Goal: Task Accomplishment & Management: Use online tool/utility

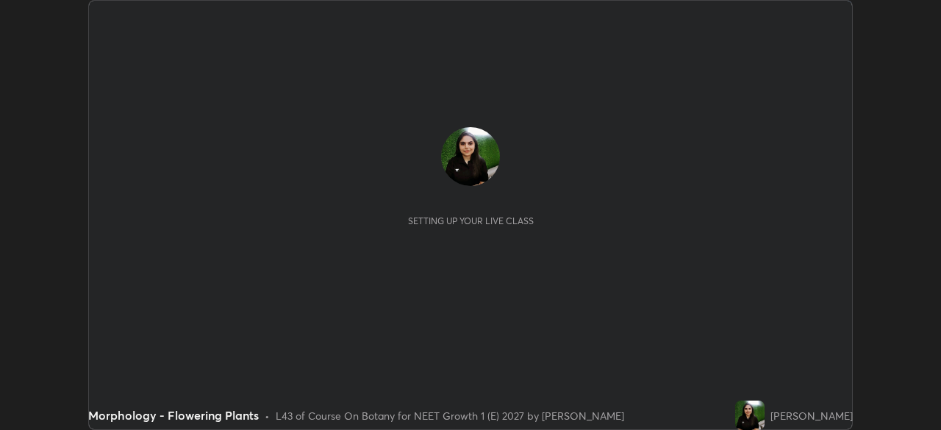
scroll to position [430, 940]
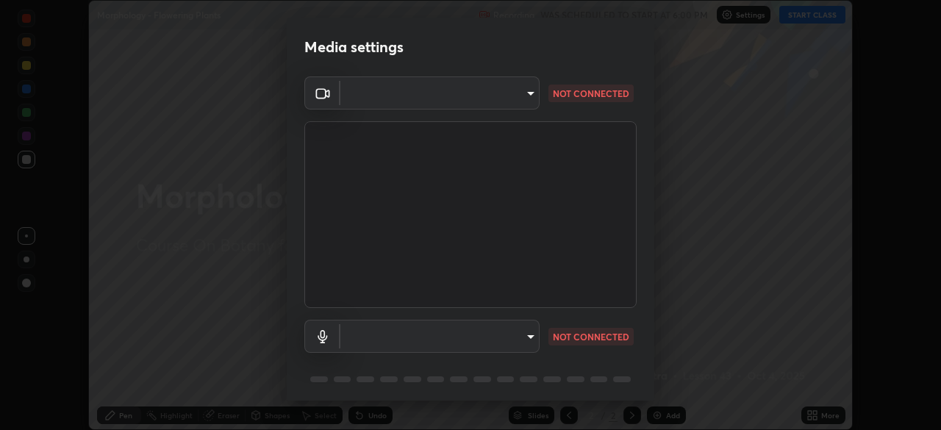
type input "1ebbe5752feb64f56c8c2ea118ab8786e931b8e280c4254c16e60950b1c2e0b6"
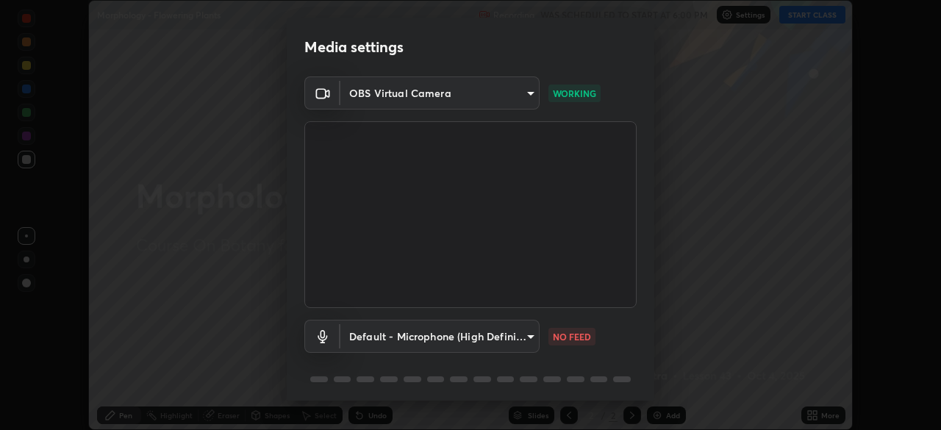
scroll to position [52, 0]
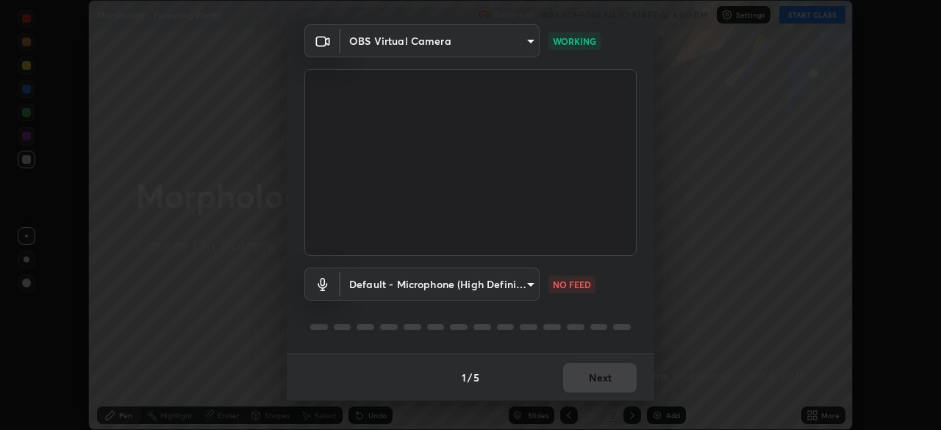
click at [523, 284] on body "Erase all Morphology - Flowering Plants Recording WAS SCHEDULED TO START AT 6:0…" at bounding box center [470, 215] width 941 height 430
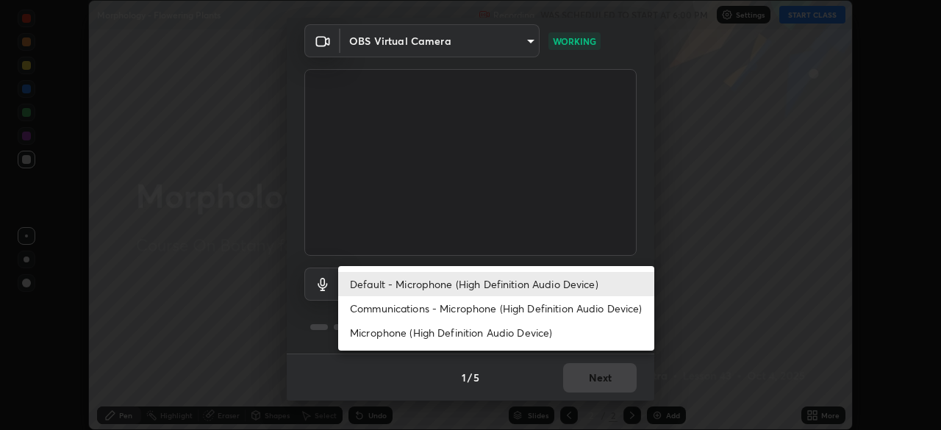
click at [571, 309] on li "Communications - Microphone (High Definition Audio Device)" at bounding box center [496, 308] width 316 height 24
type input "communications"
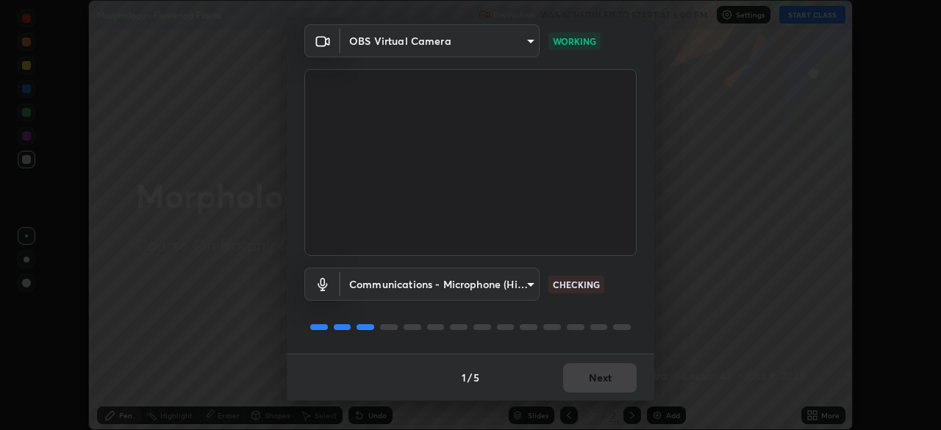
click at [606, 375] on div "1 / 5 Next" at bounding box center [470, 377] width 367 height 47
click at [611, 378] on button "Next" at bounding box center [599, 377] width 73 height 29
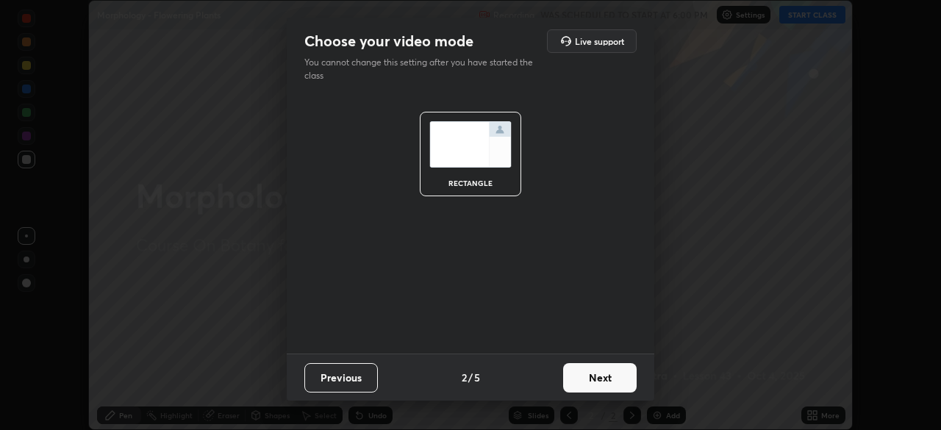
scroll to position [0, 0]
click at [617, 379] on button "Next" at bounding box center [599, 377] width 73 height 29
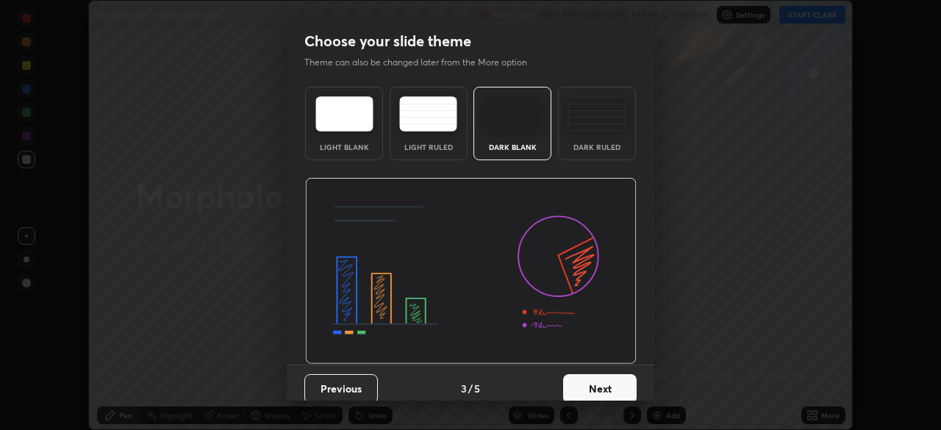
click at [621, 376] on button "Next" at bounding box center [599, 388] width 73 height 29
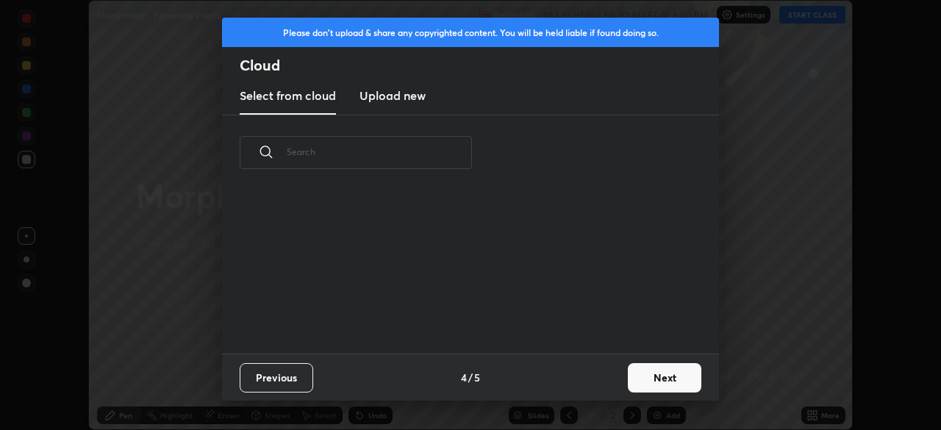
click at [629, 382] on button "Next" at bounding box center [664, 377] width 73 height 29
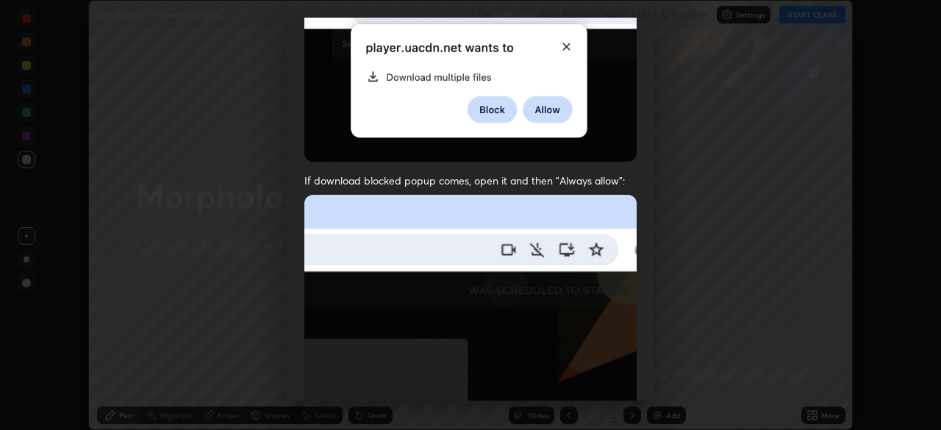
scroll to position [352, 0]
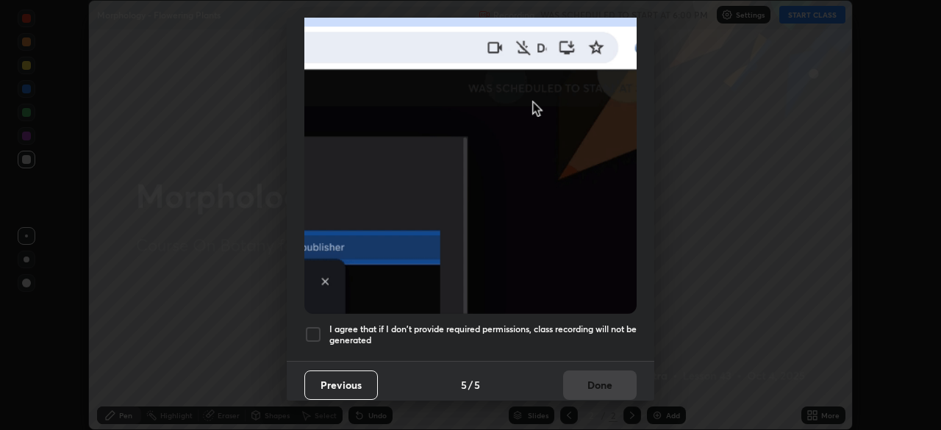
click at [315, 329] on div at bounding box center [313, 335] width 18 height 18
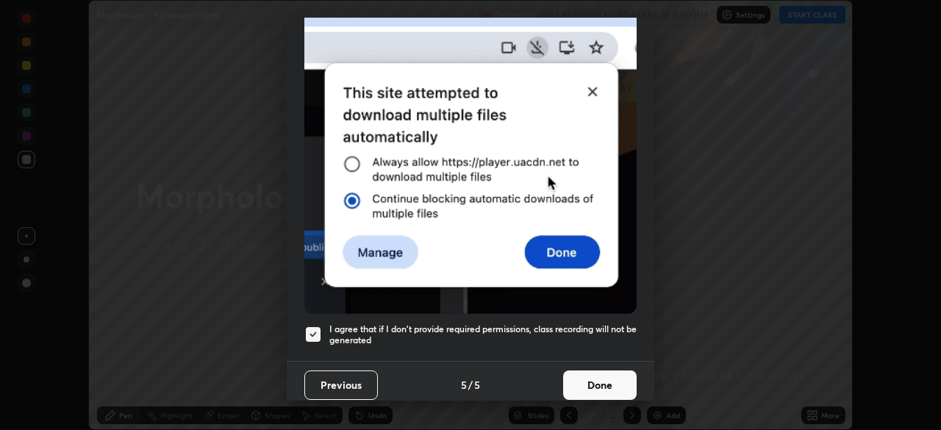
click at [592, 375] on button "Done" at bounding box center [599, 384] width 73 height 29
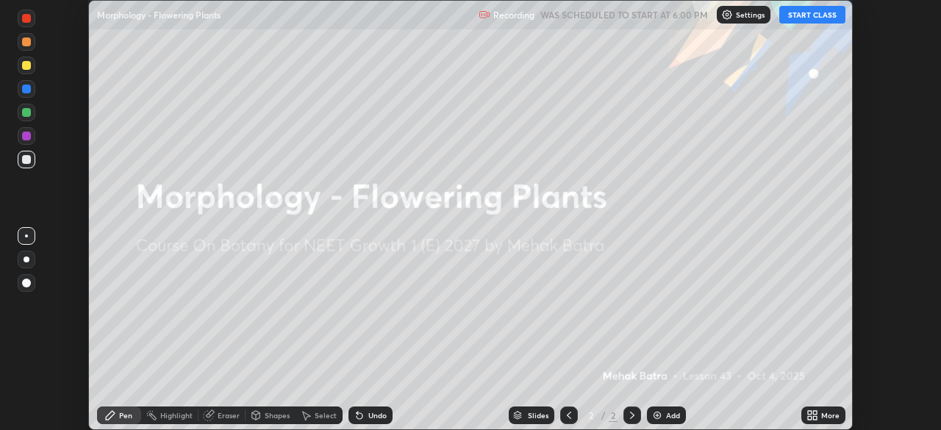
click at [814, 15] on button "START CLASS" at bounding box center [812, 15] width 66 height 18
